Goal: Task Accomplishment & Management: Manage account settings

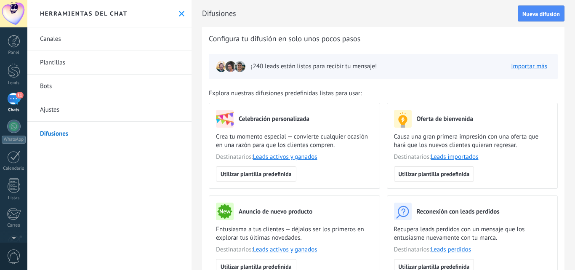
click at [13, 67] on div at bounding box center [14, 70] width 13 height 16
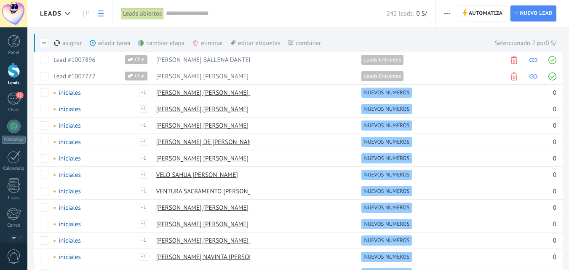
click at [213, 40] on div "eliminar màs" at bounding box center [222, 43] width 60 height 19
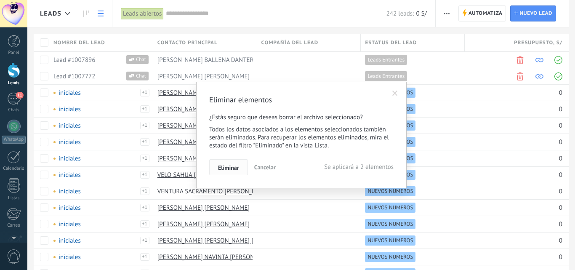
click at [226, 168] on span "Eliminar" at bounding box center [228, 168] width 21 height 6
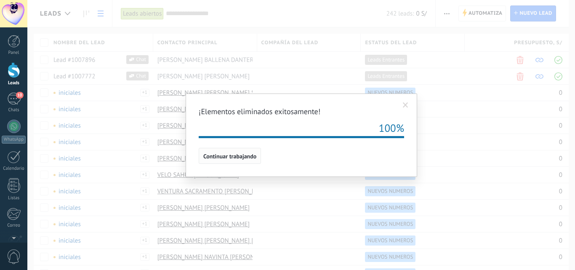
click at [238, 157] on span "Continuar trabajando" at bounding box center [229, 156] width 53 height 6
